Goal: Check status: Check status

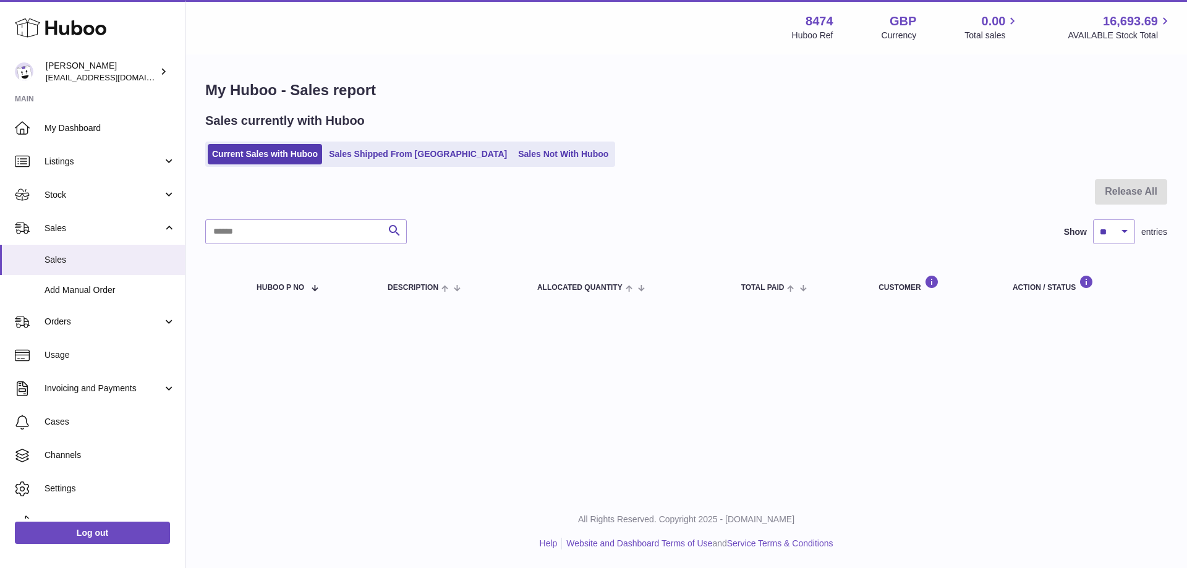
click at [395, 142] on div "Sales currently with Huboo Current Sales with Huboo Sales Shipped From Huboo Sa…" at bounding box center [686, 140] width 962 height 54
click at [393, 154] on link "Sales Shipped From [GEOGRAPHIC_DATA]" at bounding box center [418, 154] width 187 height 20
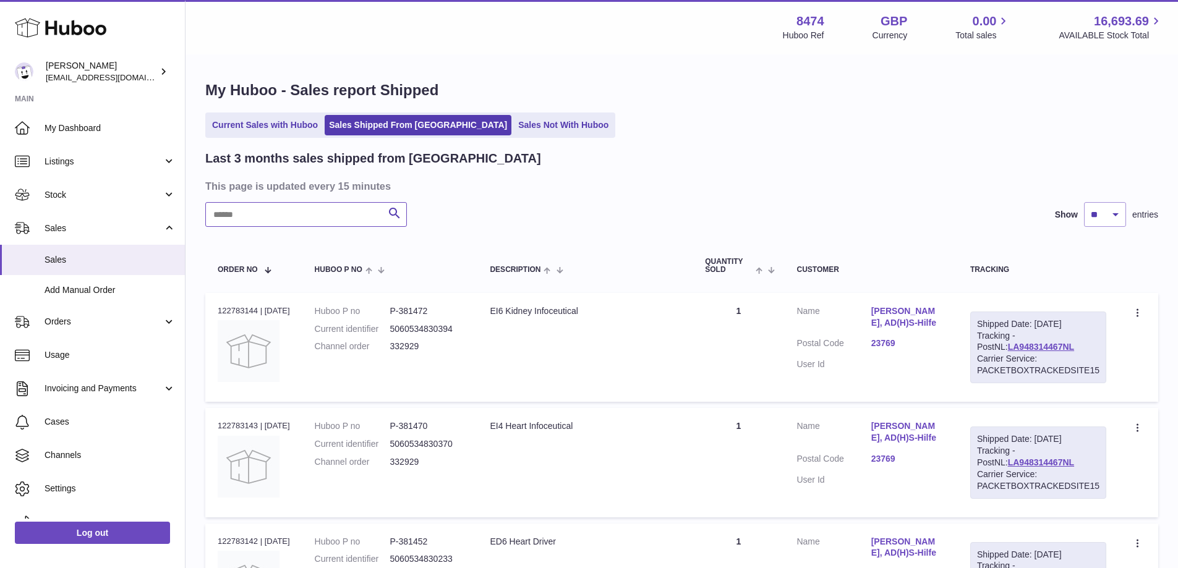
click at [323, 214] on input "text" at bounding box center [306, 214] width 202 height 25
paste input "******"
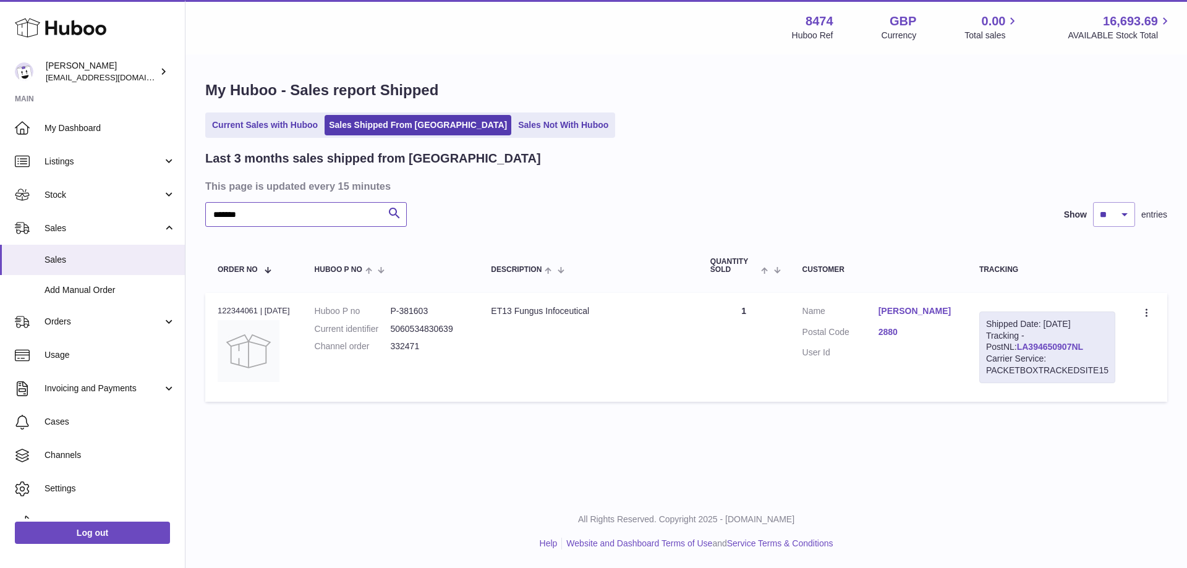
type input "******"
click at [1020, 345] on link "LA394650907NL" at bounding box center [1050, 347] width 66 height 10
click at [265, 124] on link "Current Sales with Huboo" at bounding box center [265, 125] width 114 height 20
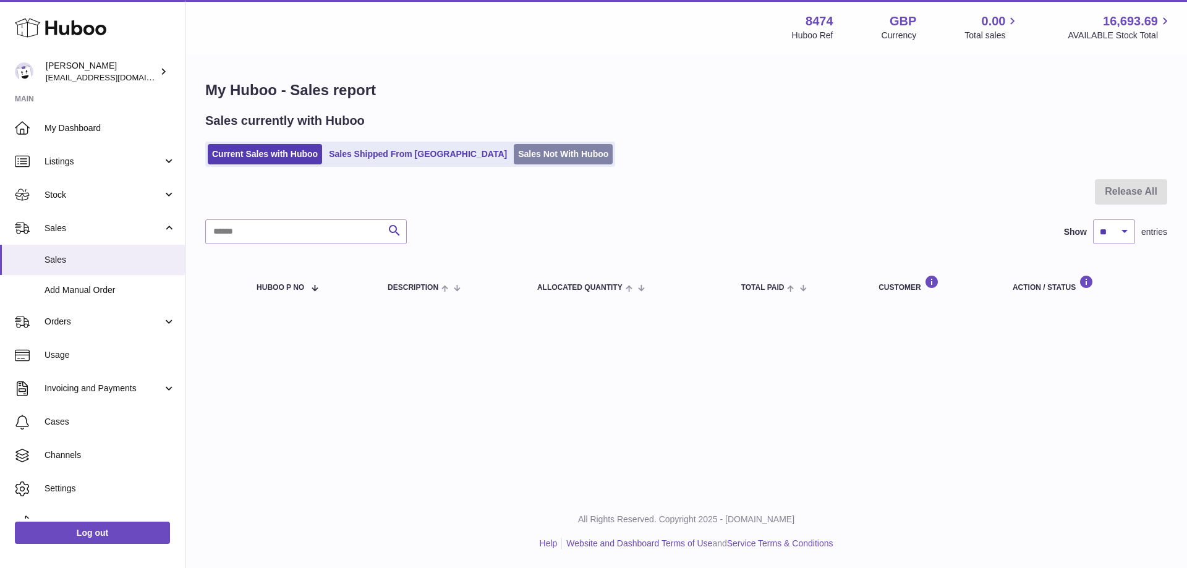
click at [514, 154] on link "Sales Not With Huboo" at bounding box center [563, 154] width 99 height 20
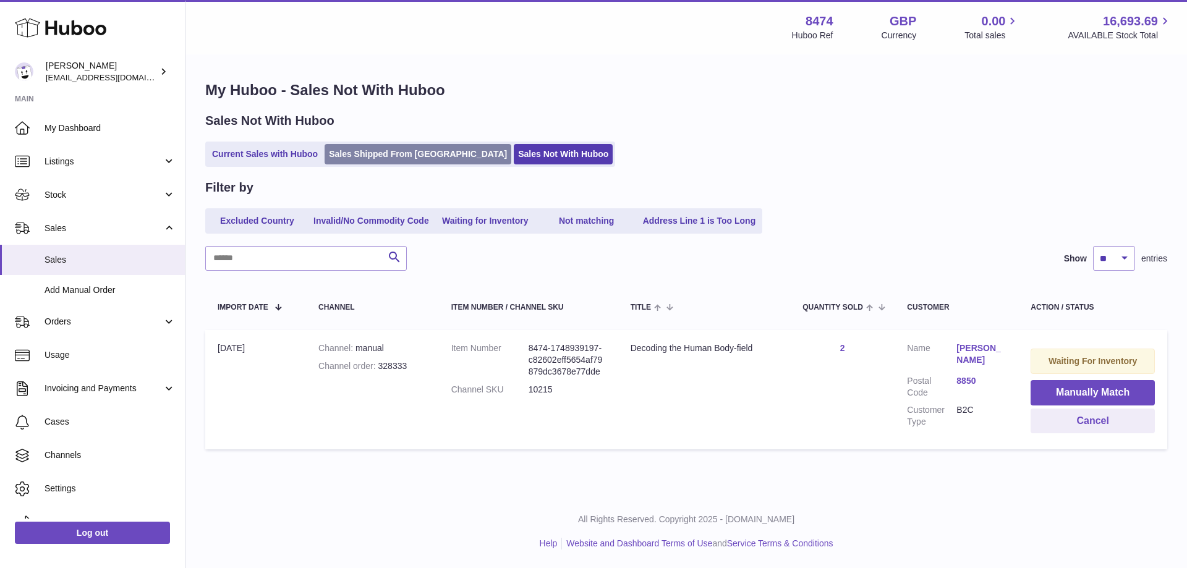
click at [422, 158] on link "Sales Shipped From [GEOGRAPHIC_DATA]" at bounding box center [418, 154] width 187 height 20
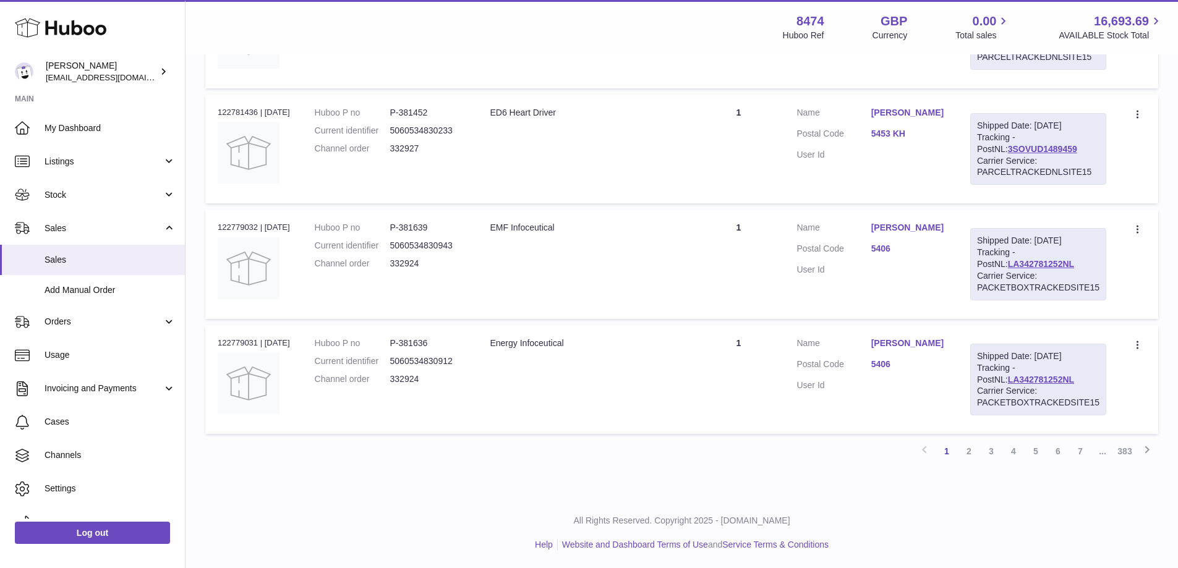
scroll to position [1007, 0]
click at [966, 451] on link "2" at bounding box center [969, 450] width 22 height 22
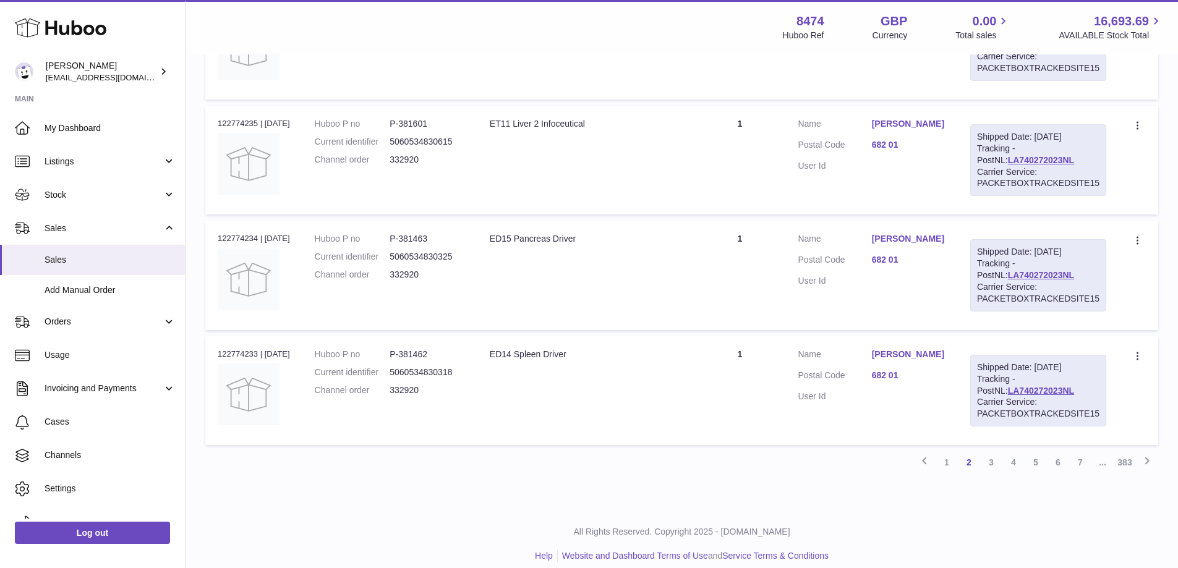
scroll to position [1007, 0]
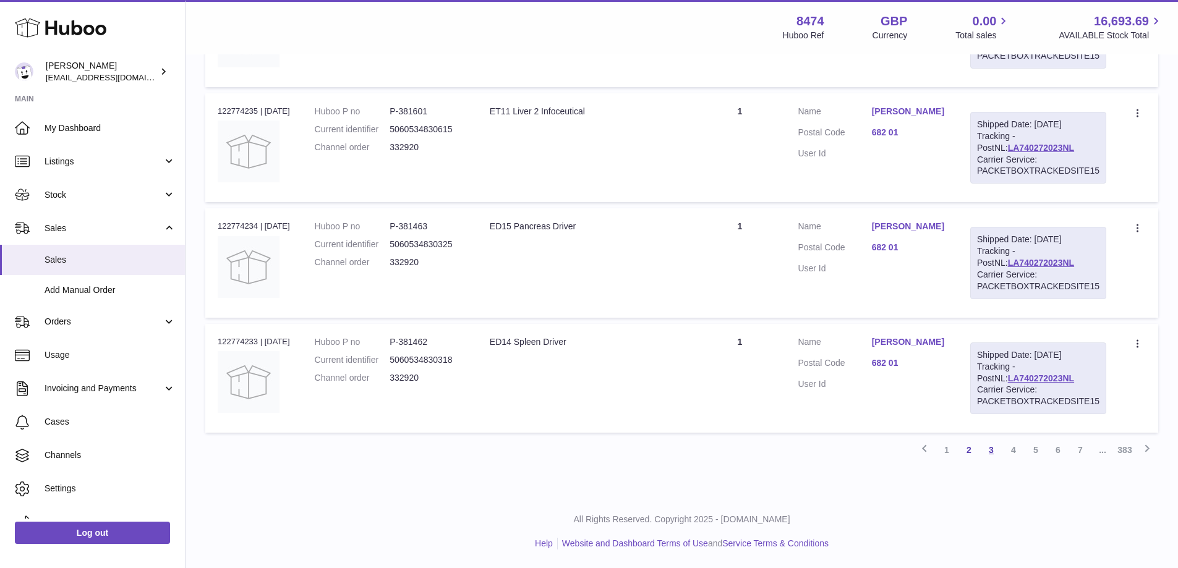
click at [992, 449] on link "3" at bounding box center [991, 450] width 22 height 22
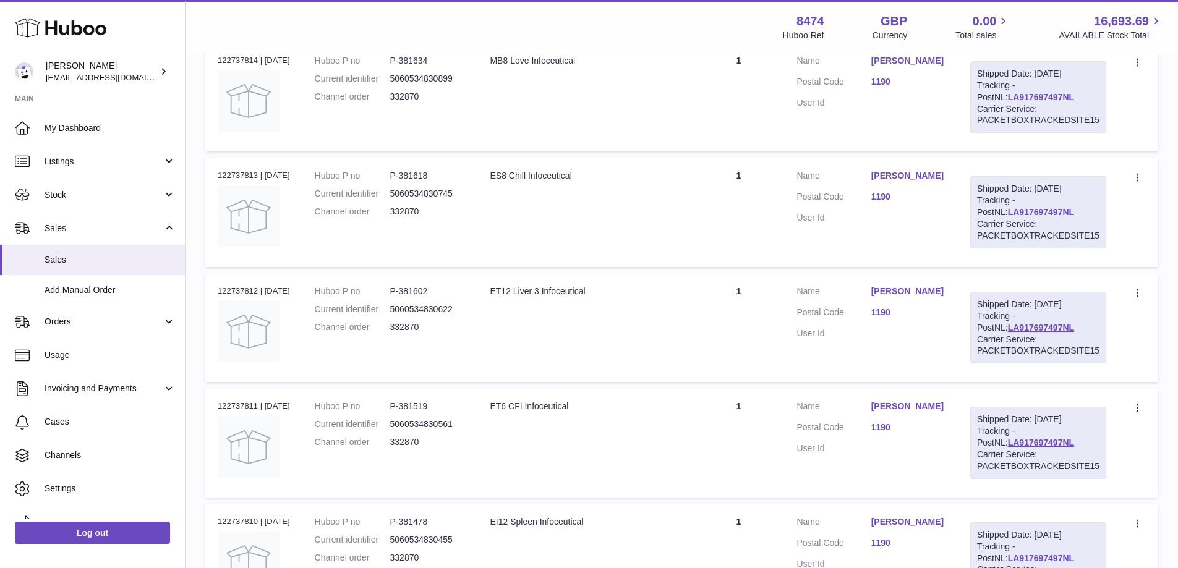
scroll to position [921, 0]
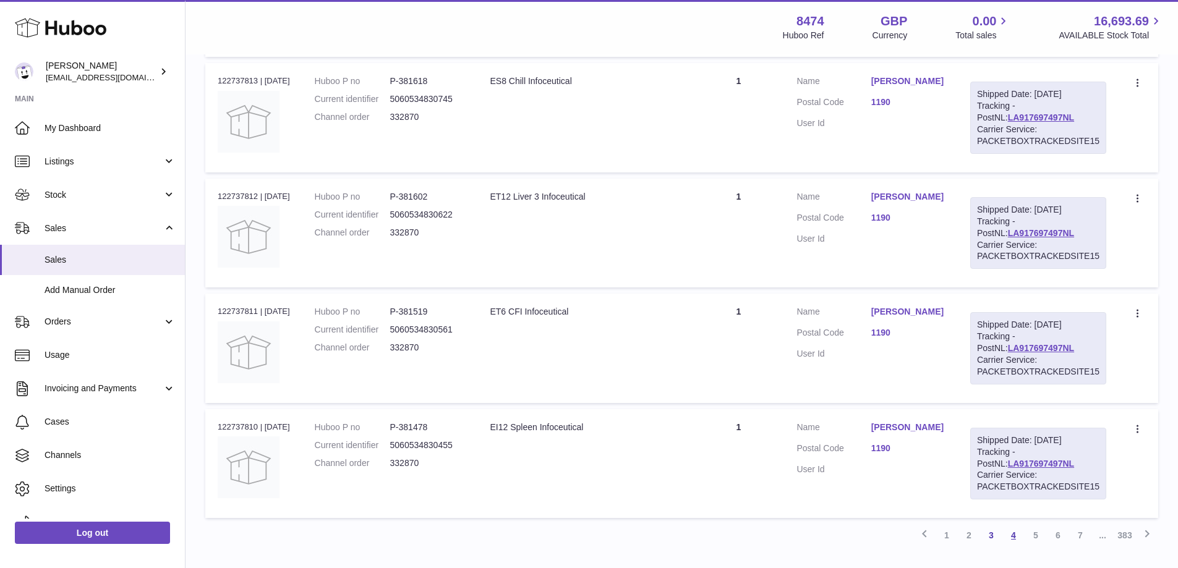
click at [1015, 537] on link "4" at bounding box center [1013, 535] width 22 height 22
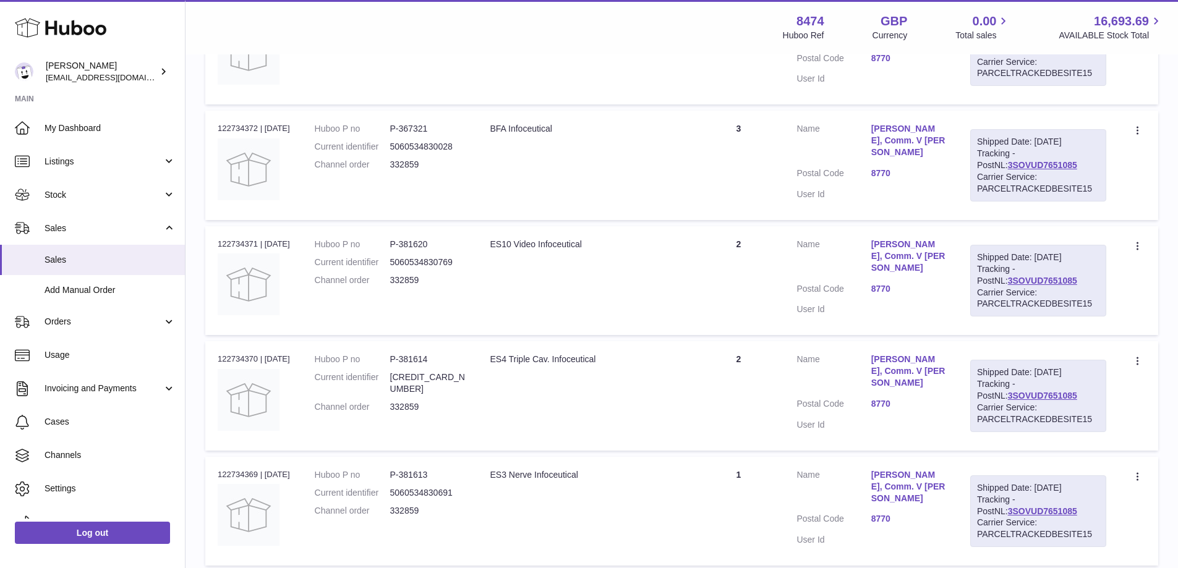
scroll to position [1007, 0]
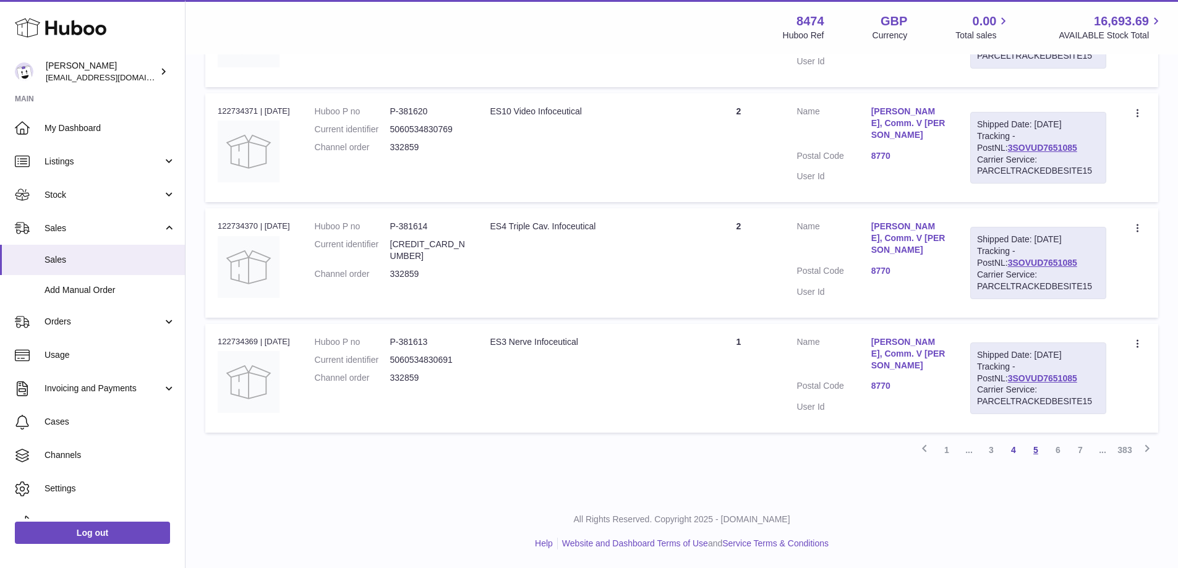
click at [1034, 451] on link "5" at bounding box center [1035, 450] width 22 height 22
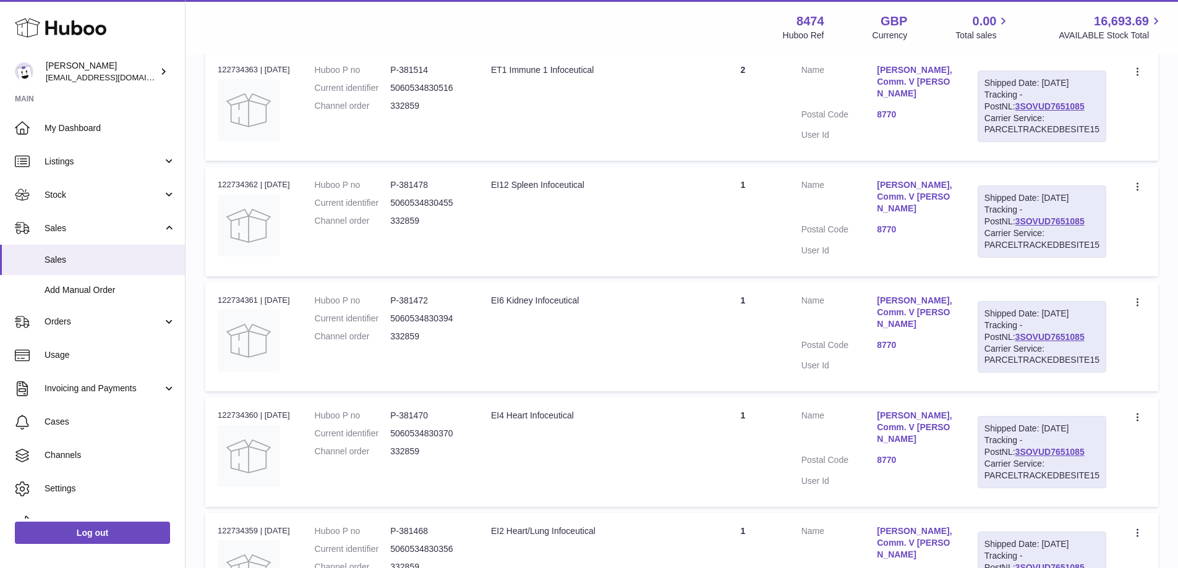
scroll to position [983, 0]
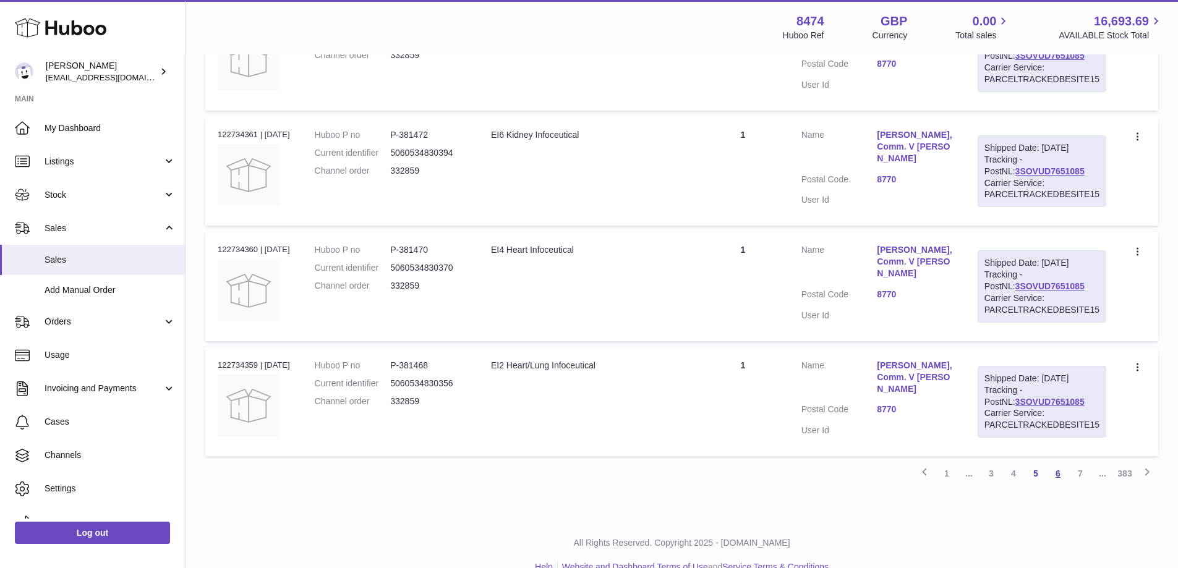
click at [1063, 475] on link "6" at bounding box center [1058, 473] width 22 height 22
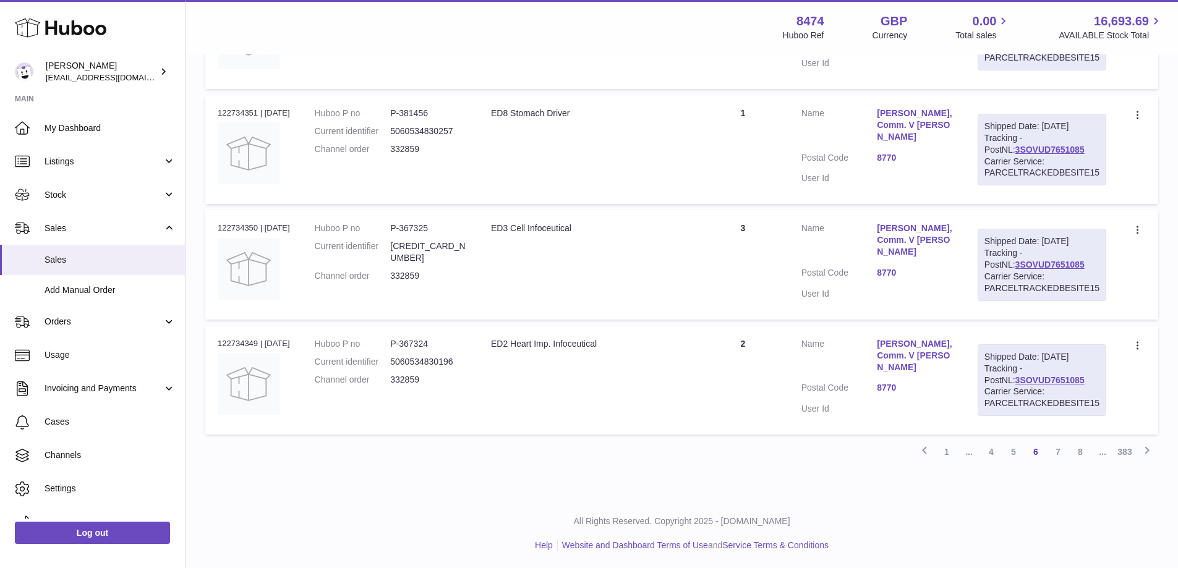
scroll to position [1007, 0]
click at [1058, 449] on link "7" at bounding box center [1058, 450] width 22 height 22
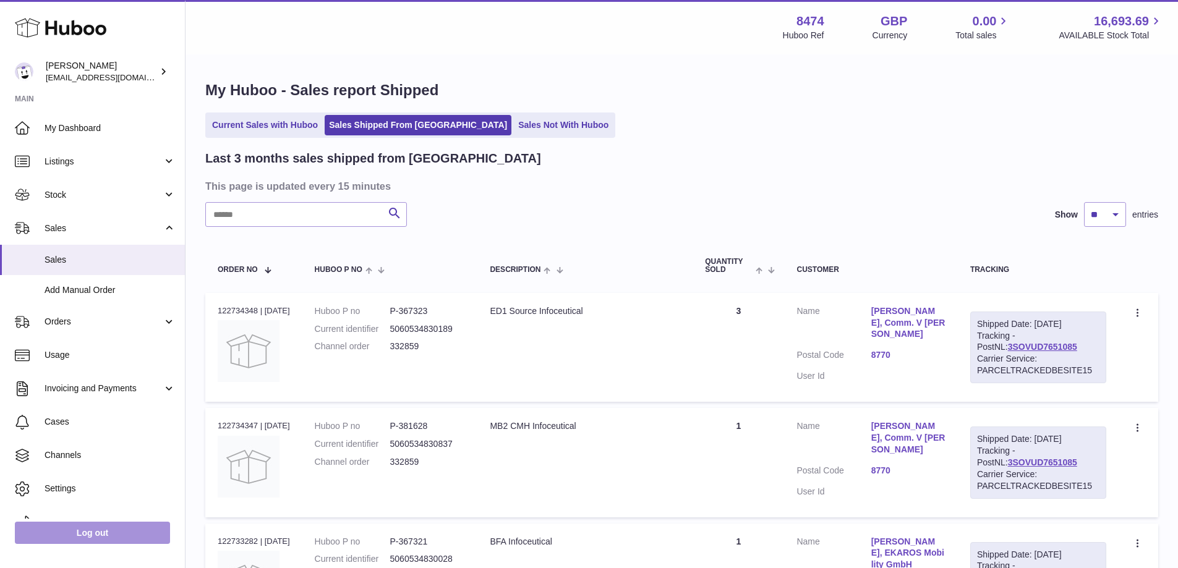
click at [87, 528] on link "Log out" at bounding box center [92, 533] width 155 height 22
